Goal: Transaction & Acquisition: Purchase product/service

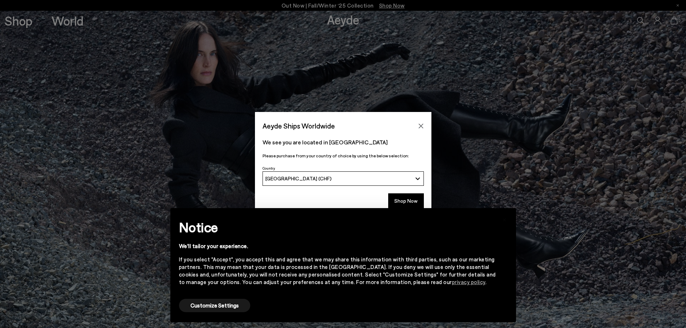
click at [332, 180] on div "[GEOGRAPHIC_DATA] (CHF)" at bounding box center [338, 178] width 147 height 6
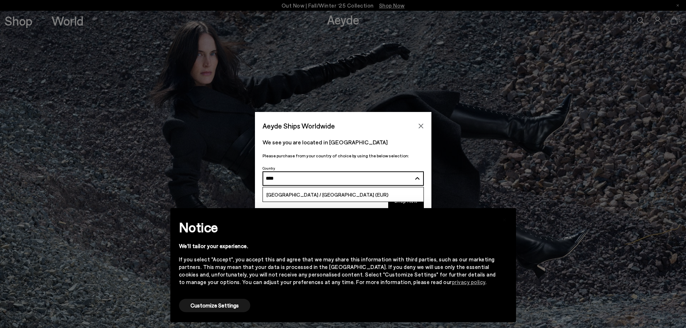
type input "****"
click at [338, 195] on link "[GEOGRAPHIC_DATA] / [GEOGRAPHIC_DATA] (EUR)" at bounding box center [343, 194] width 161 height 14
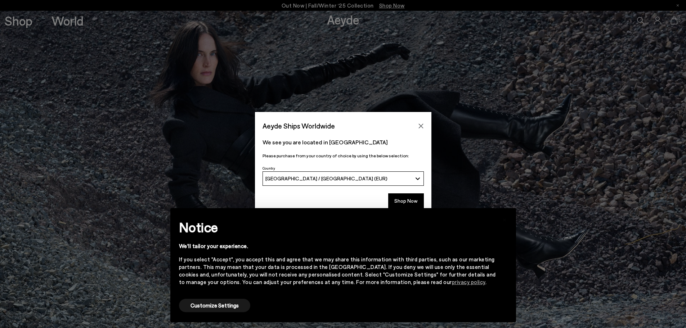
click at [231, 298] on div "Customize Settings" at bounding box center [214, 306] width 71 height 16
click at [233, 304] on button "Customize Settings" at bounding box center [214, 305] width 71 height 13
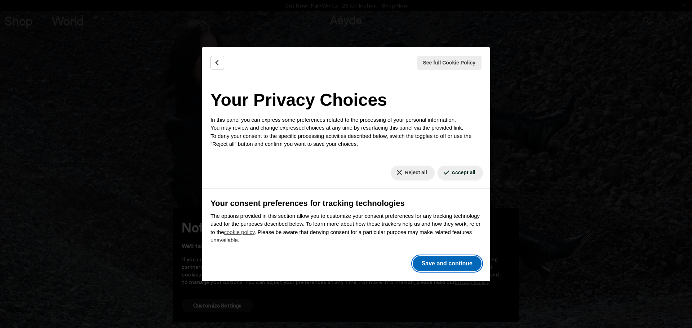
click at [455, 266] on button "Save and continue" at bounding box center [446, 263] width 69 height 15
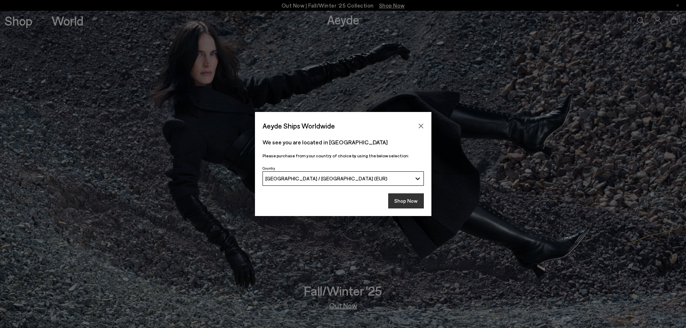
click at [401, 198] on button "Shop Now" at bounding box center [406, 200] width 36 height 15
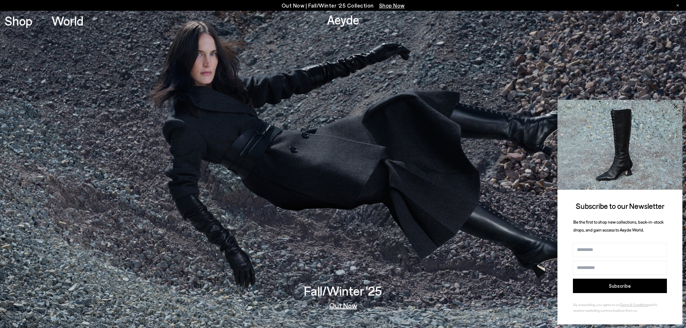
click at [675, 106] on icon at bounding box center [676, 106] width 4 height 4
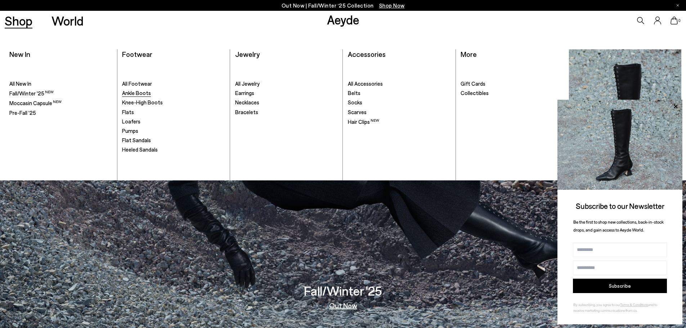
click at [136, 91] on span "Ankle Boots" at bounding box center [136, 93] width 29 height 6
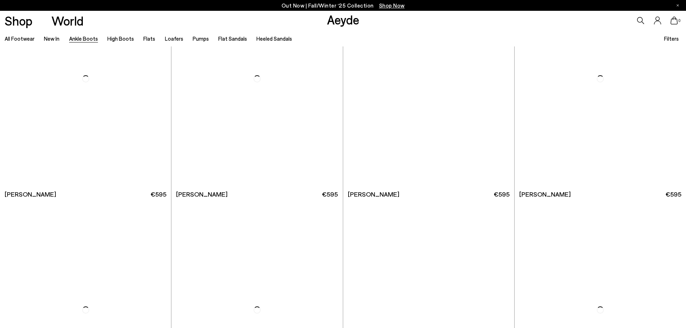
scroll to position [3134, 0]
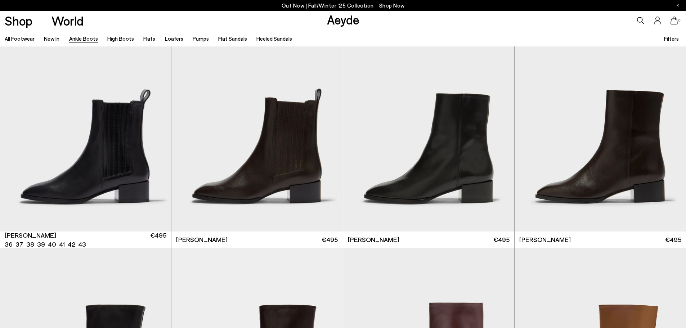
scroll to position [4214, 0]
